Goal: Transaction & Acquisition: Purchase product/service

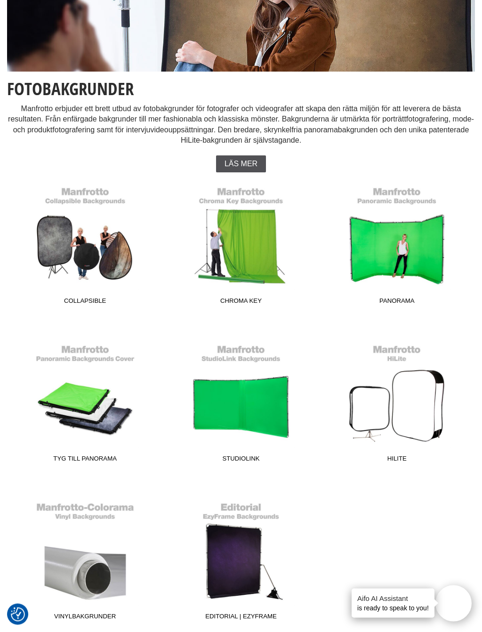
scroll to position [130, 0]
click at [99, 459] on span "Tyg till Panorama" at bounding box center [85, 460] width 144 height 13
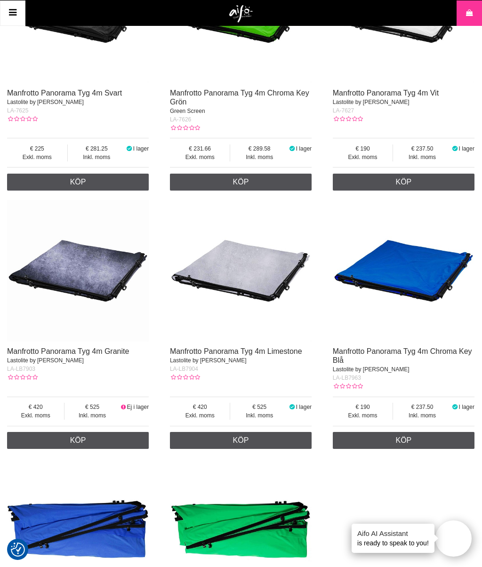
scroll to position [385, 0]
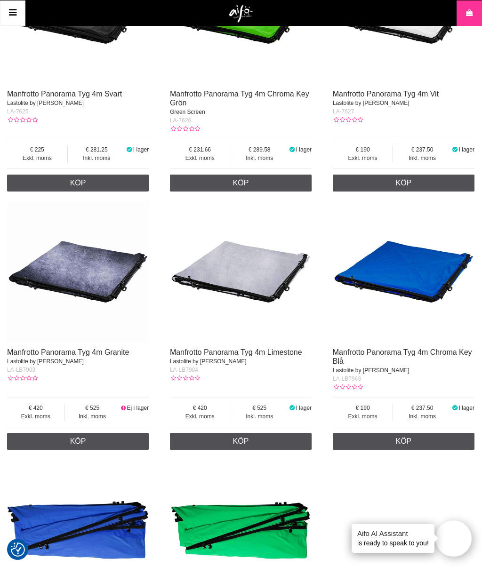
click at [258, 268] on img at bounding box center [241, 272] width 142 height 142
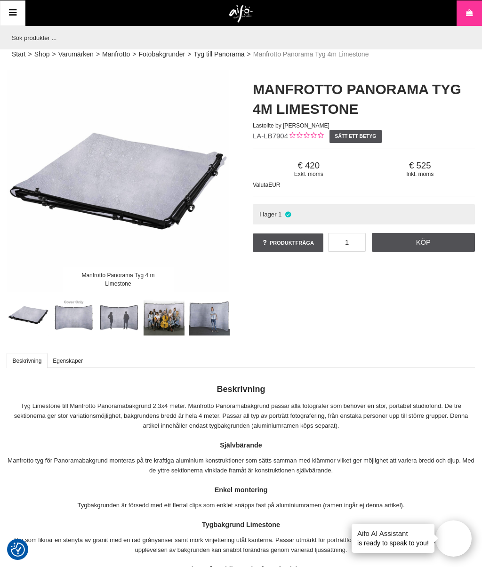
click at [212, 319] on img at bounding box center [209, 315] width 41 height 41
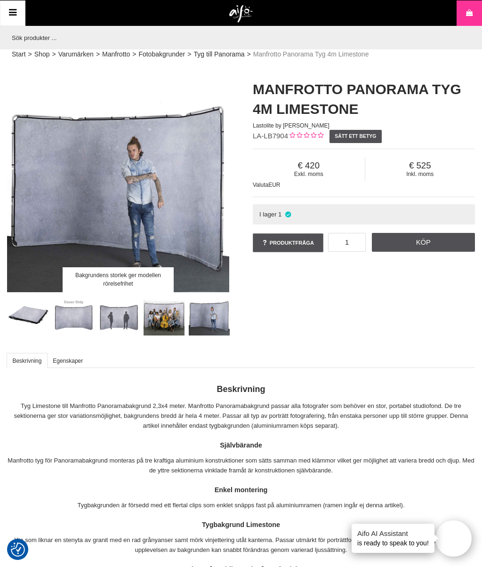
click at [168, 323] on img at bounding box center [164, 315] width 41 height 41
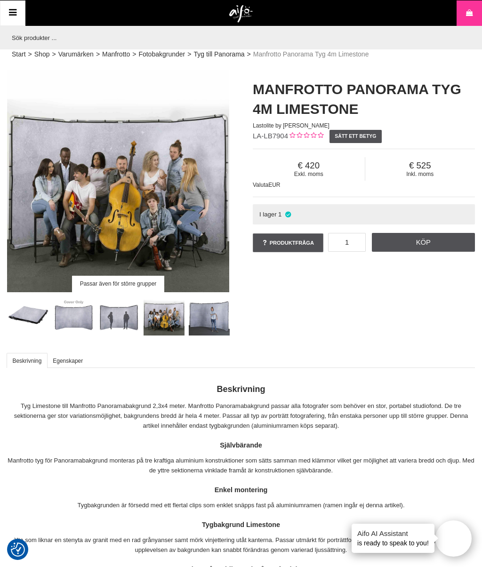
click at [80, 317] on img at bounding box center [73, 315] width 41 height 41
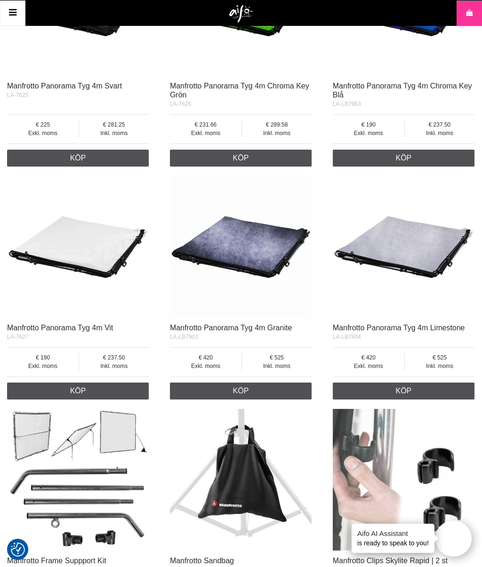
scroll to position [894, 0]
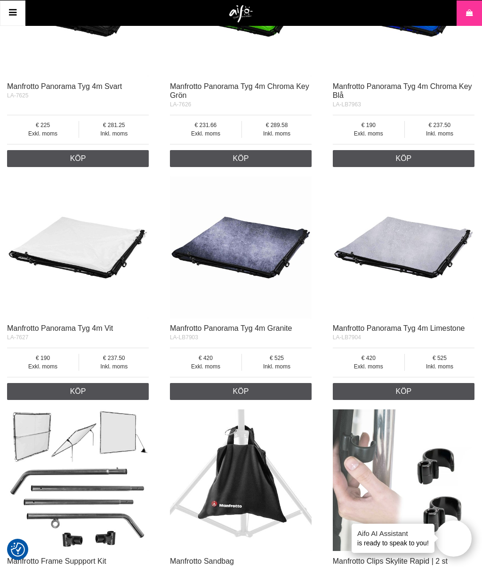
click at [244, 243] on img at bounding box center [241, 248] width 142 height 142
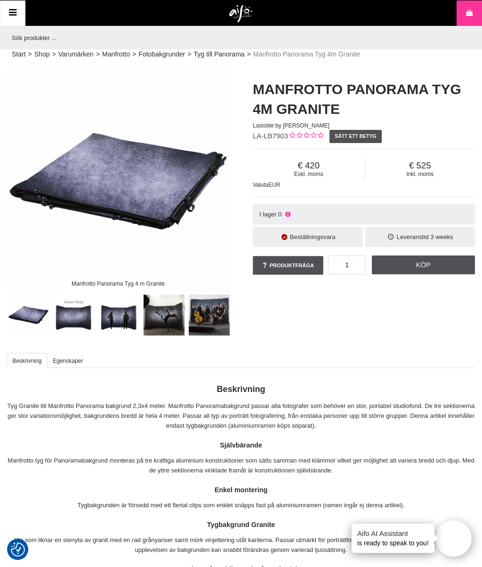
click at [76, 317] on img at bounding box center [73, 315] width 41 height 41
